Goal: Transaction & Acquisition: Purchase product/service

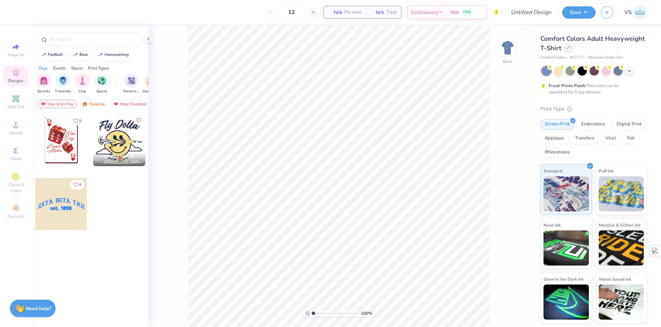
click at [568, 47] on icon at bounding box center [568, 47] width 3 height 3
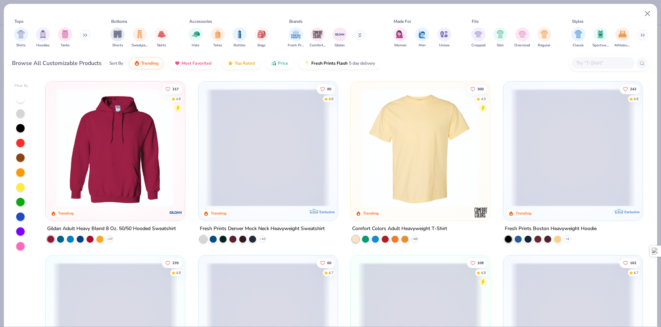
click at [590, 61] on input "text" at bounding box center [602, 63] width 54 height 8
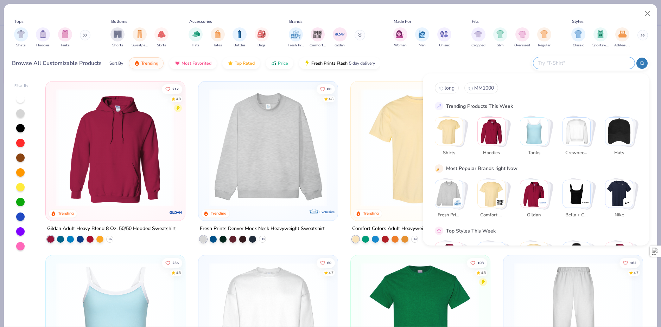
type input "f"
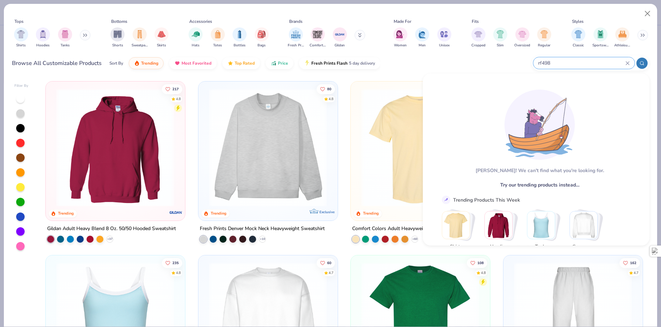
type input "rf498"
drag, startPoint x: 556, startPoint y: 62, endPoint x: 528, endPoint y: 62, distance: 28.5
click at [528, 62] on div "Browse All Customizable Products Sort By Trending Most Favorited Top Rated Pric…" at bounding box center [330, 63] width 637 height 20
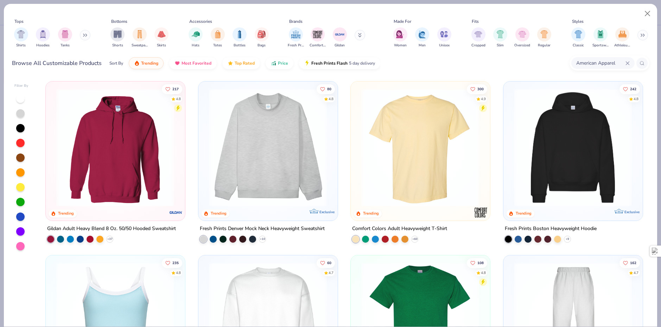
type input "American Apparel"
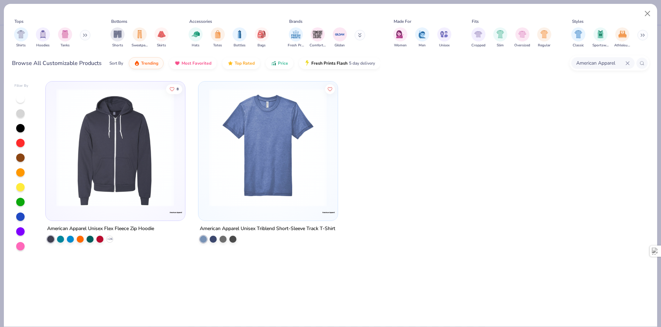
click at [627, 63] on icon at bounding box center [627, 63] width 3 height 3
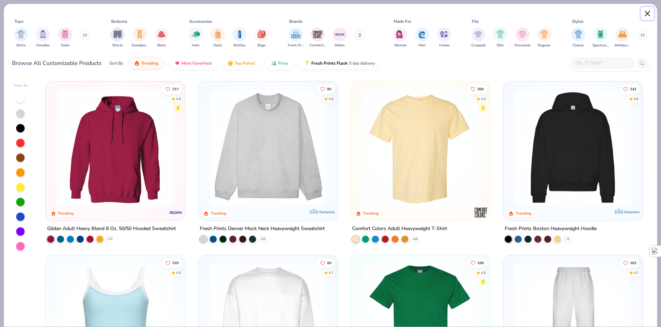
click at [653, 14] on button "Close" at bounding box center [647, 13] width 13 height 13
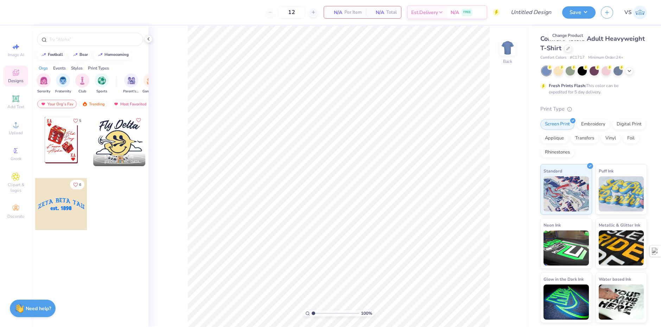
click at [631, 14] on span "VS" at bounding box center [627, 12] width 7 height 8
click at [570, 48] on div at bounding box center [568, 48] width 8 height 8
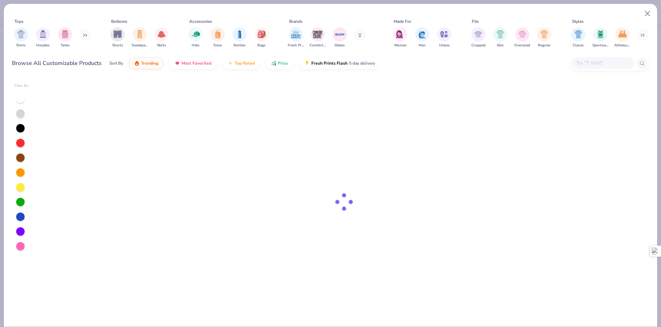
click at [592, 62] on input "text" at bounding box center [602, 63] width 54 height 8
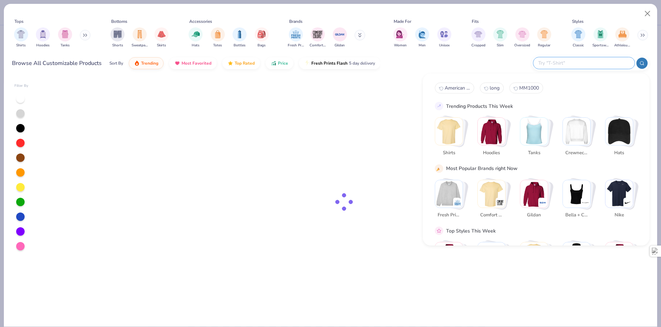
paste input "RF498"
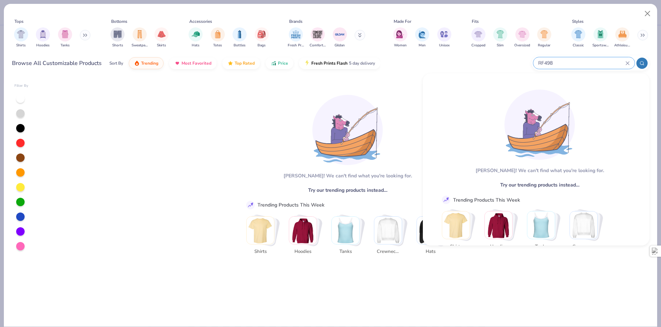
drag, startPoint x: 561, startPoint y: 64, endPoint x: 529, endPoint y: 61, distance: 32.5
click at [529, 61] on div "Browse All Customizable Products Sort By Trending Most Favorited Top Rated Pric…" at bounding box center [330, 63] width 637 height 20
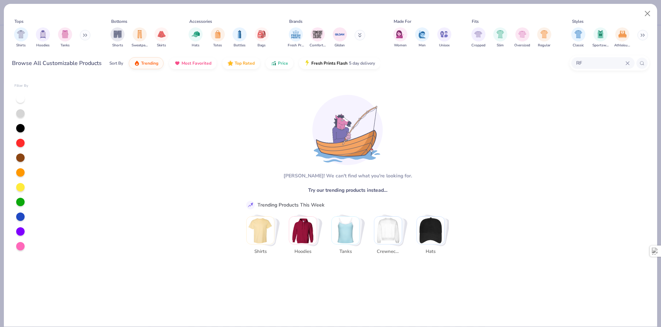
type input "R"
type input "fp"
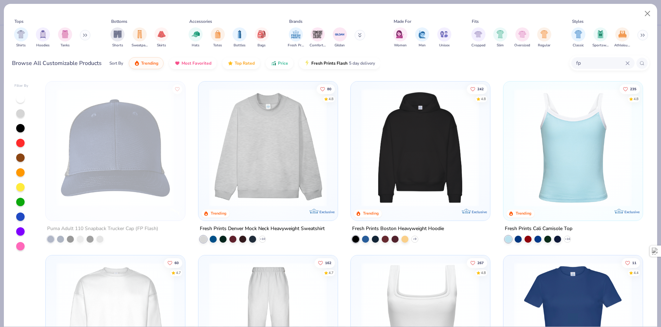
click at [421, 136] on img at bounding box center [420, 148] width 125 height 118
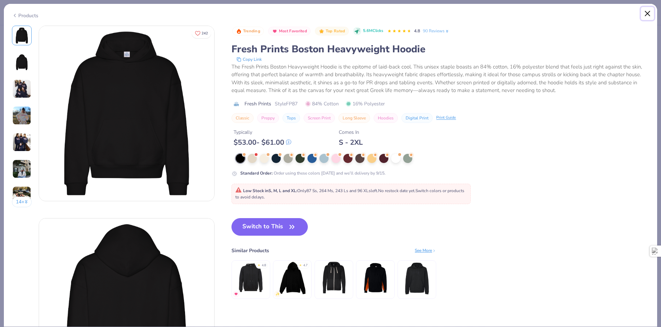
click at [645, 15] on button "Close" at bounding box center [647, 13] width 13 height 13
